Goal: Information Seeking & Learning: Learn about a topic

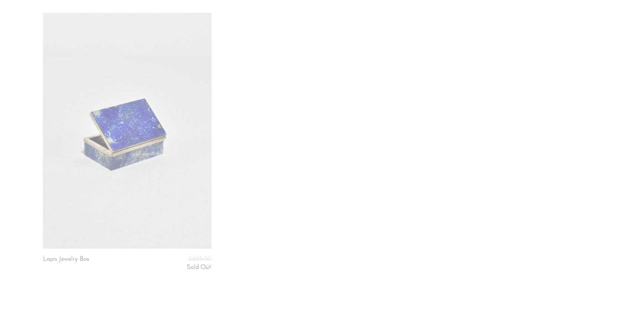
scroll to position [667, 0]
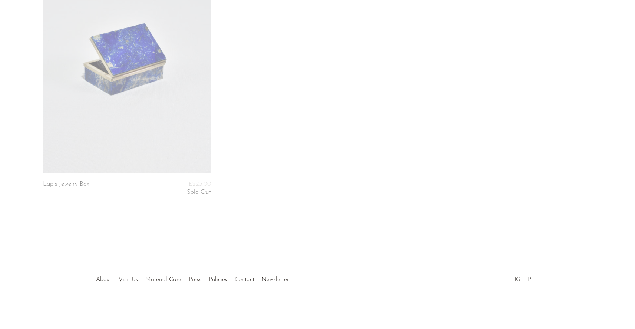
click at [195, 279] on link "Press" at bounding box center [195, 280] width 13 height 6
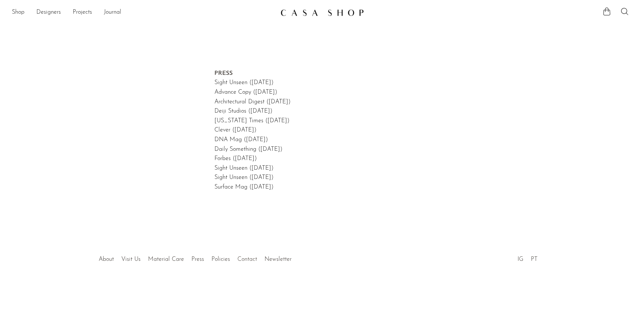
click at [244, 259] on link "Contact" at bounding box center [247, 260] width 20 height 6
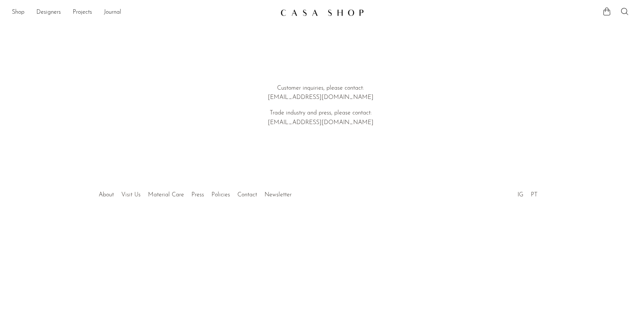
click at [130, 195] on link "Visit Us" at bounding box center [130, 195] width 19 height 6
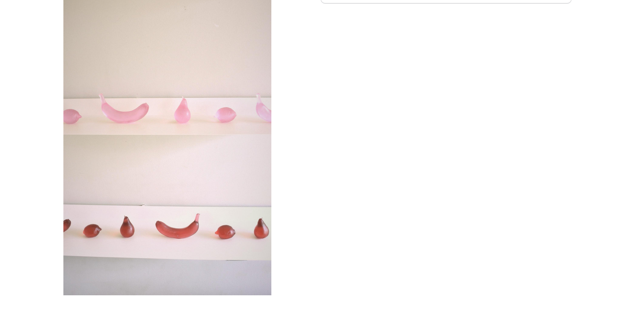
scroll to position [138, 0]
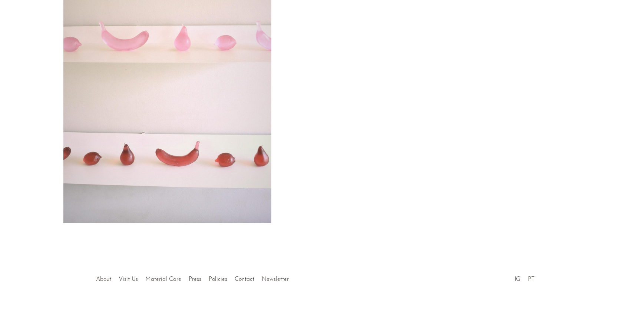
click at [103, 277] on link "About" at bounding box center [103, 280] width 15 height 6
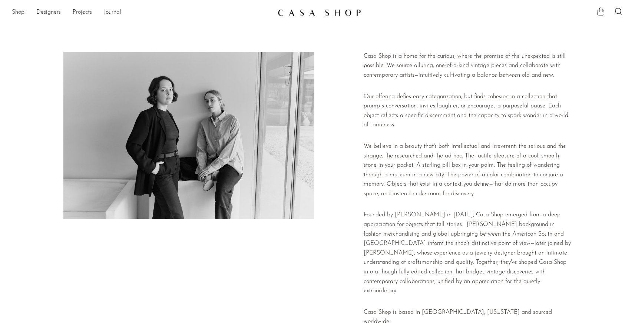
click at [17, 13] on link "Shop" at bounding box center [18, 13] width 13 height 10
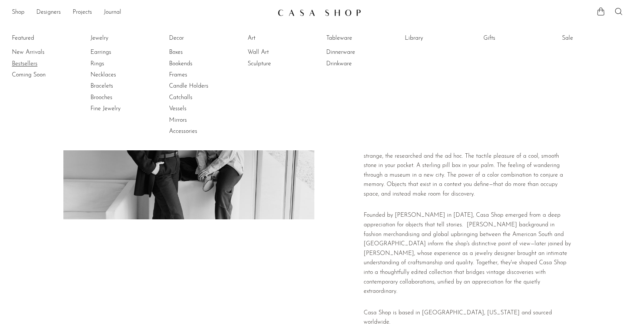
click at [15, 62] on link "Bestsellers" at bounding box center [40, 64] width 56 height 8
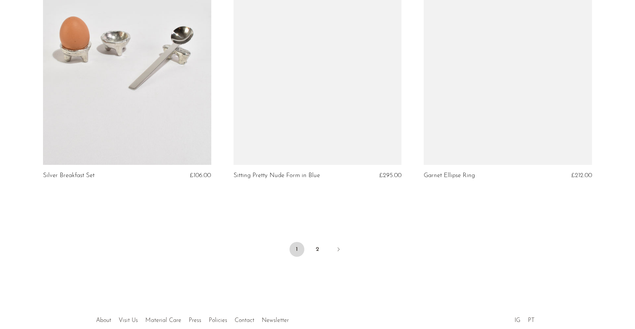
scroll to position [3115, 0]
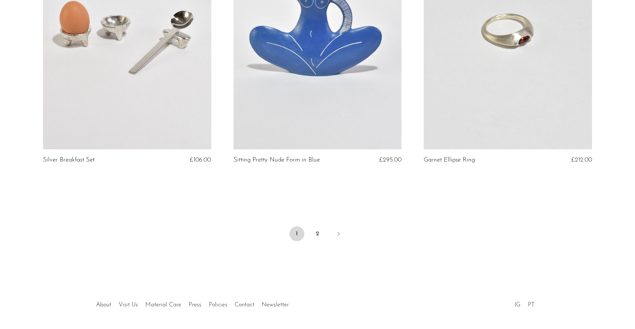
click at [328, 56] on link at bounding box center [318, 32] width 168 height 236
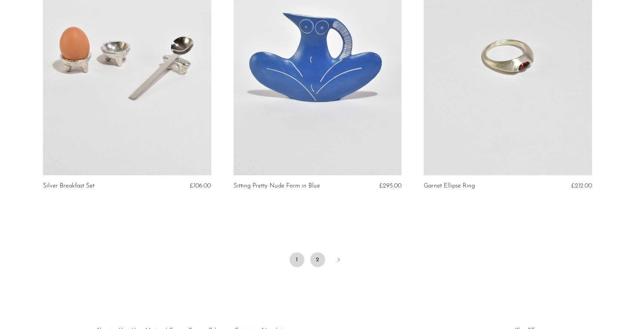
click at [320, 256] on link "2" at bounding box center [317, 260] width 15 height 15
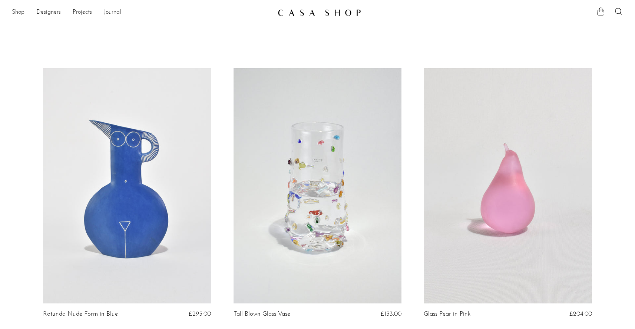
click at [16, 11] on link "Shop" at bounding box center [18, 13] width 13 height 10
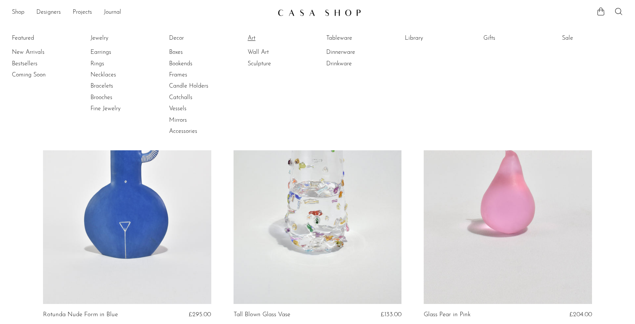
click at [254, 37] on link "Art" at bounding box center [276, 38] width 56 height 8
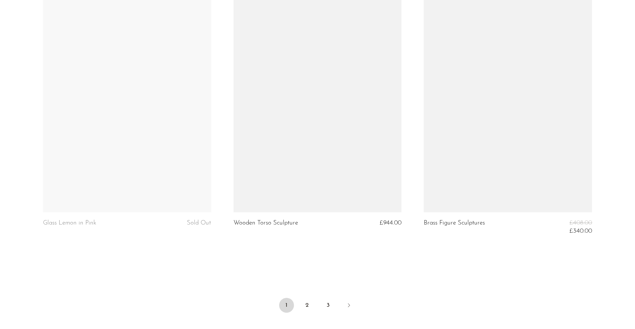
scroll to position [3084, 0]
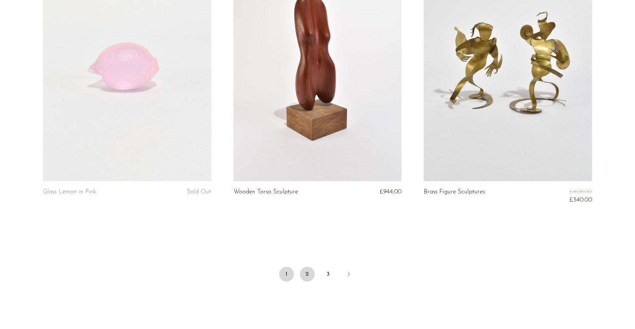
click at [307, 273] on link "2" at bounding box center [307, 274] width 15 height 15
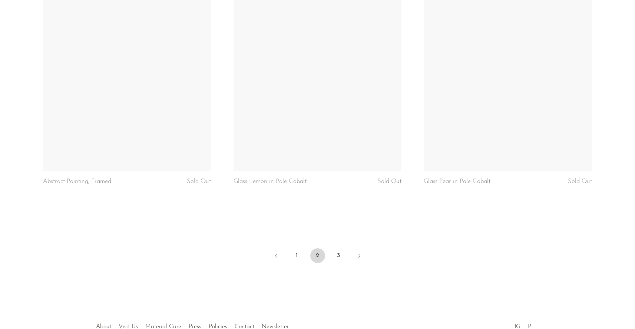
scroll to position [3124, 0]
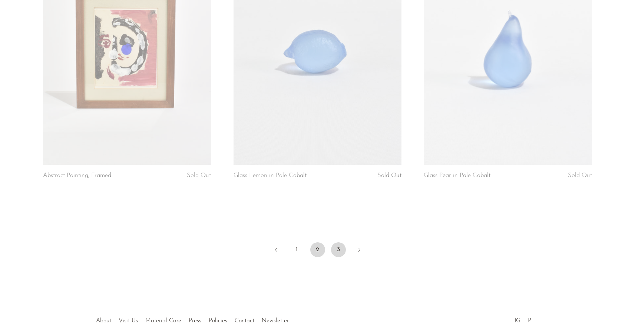
click at [340, 243] on link "3" at bounding box center [338, 250] width 15 height 15
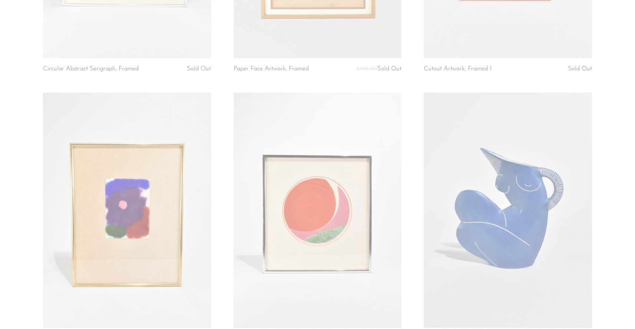
scroll to position [250, 0]
